Goal: Transaction & Acquisition: Purchase product/service

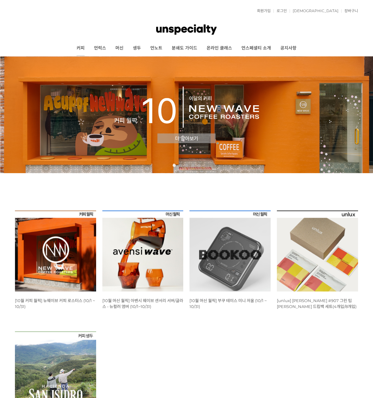
click at [79, 46] on link "커피" at bounding box center [80, 48] width 17 height 16
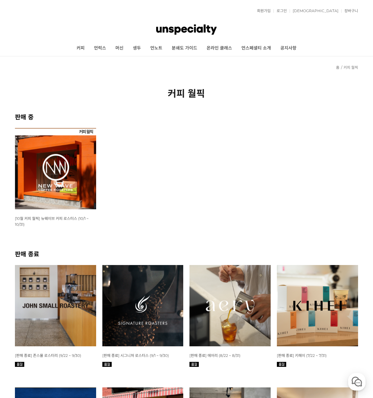
click at [71, 301] on img at bounding box center [55, 305] width 81 height 81
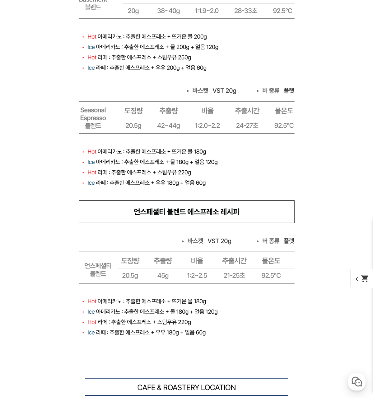
scroll to position [5780, 0]
